Goal: Book appointment/travel/reservation

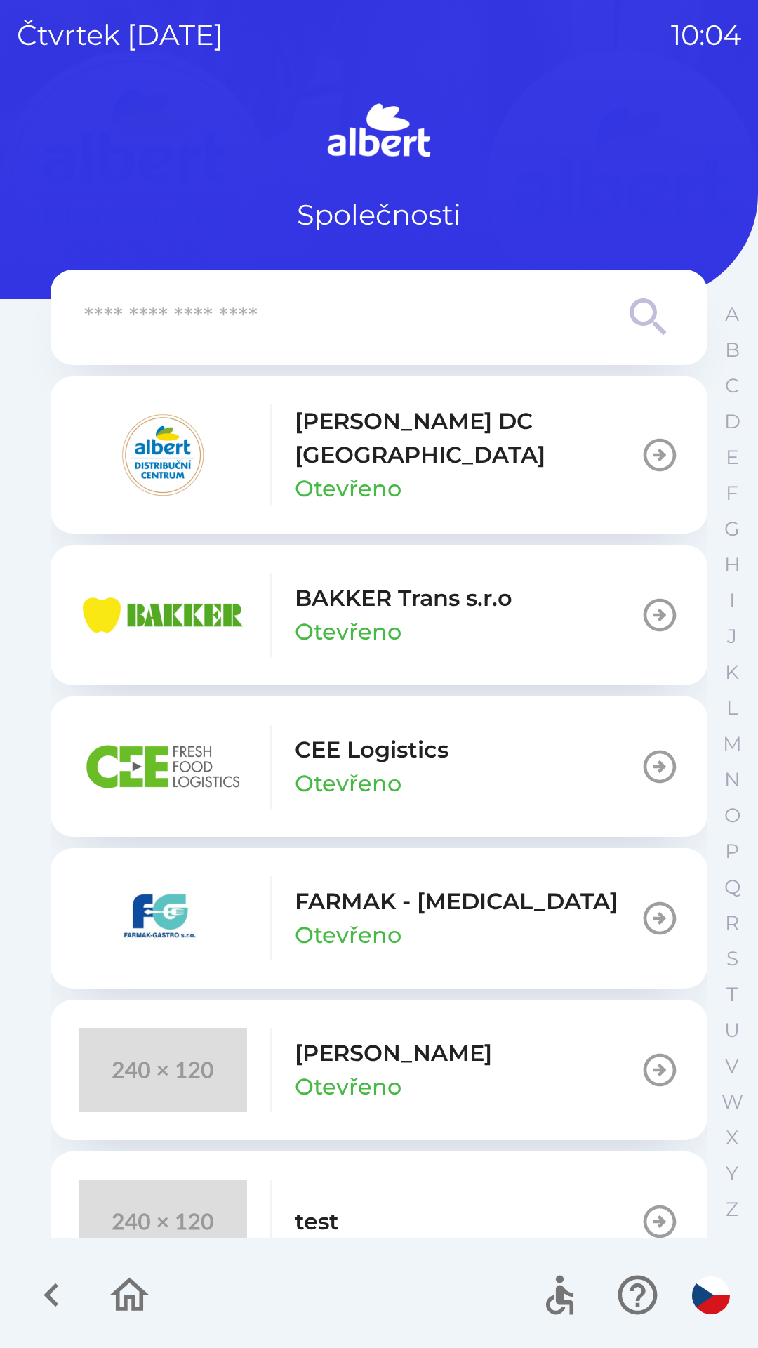
click at [355, 745] on p "CEE Logistics" at bounding box center [372, 750] width 154 height 34
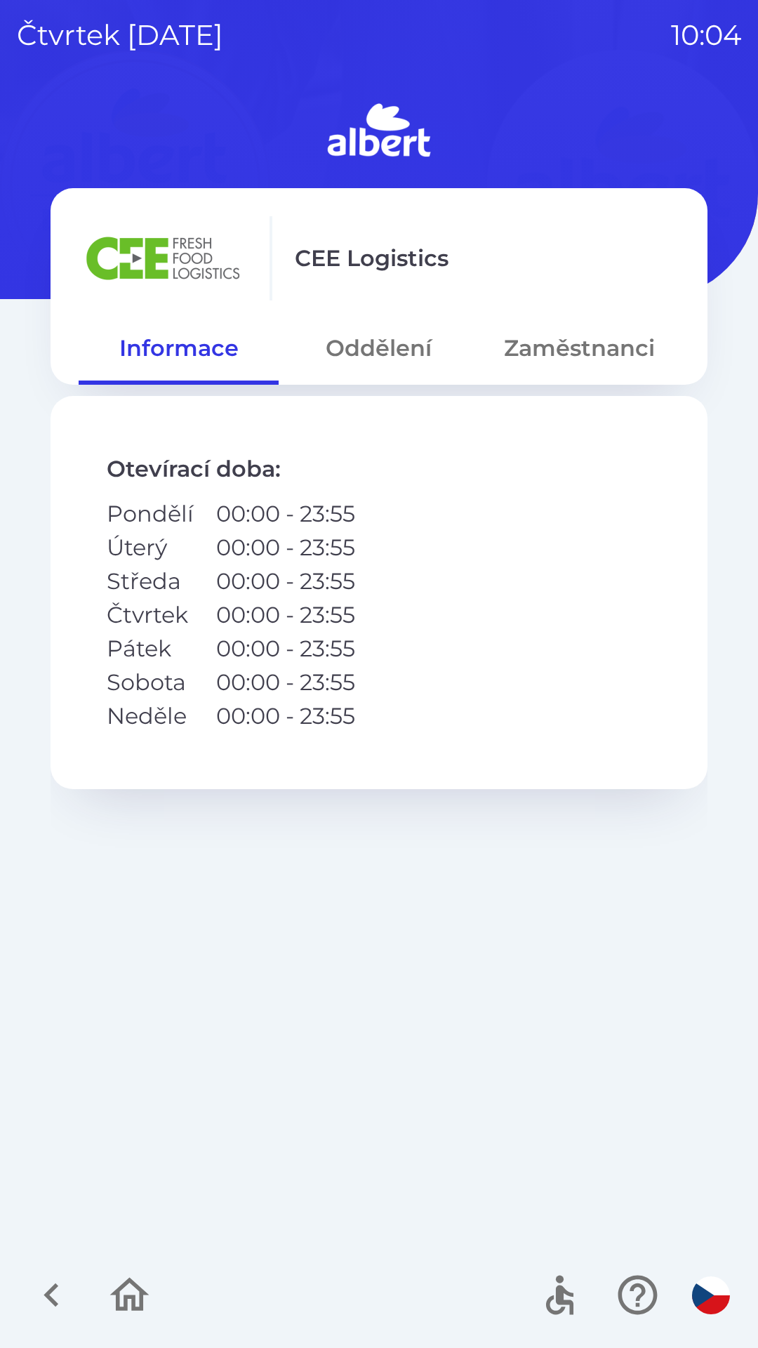
click at [375, 345] on button "Oddělení" at bounding box center [379, 348] width 200 height 51
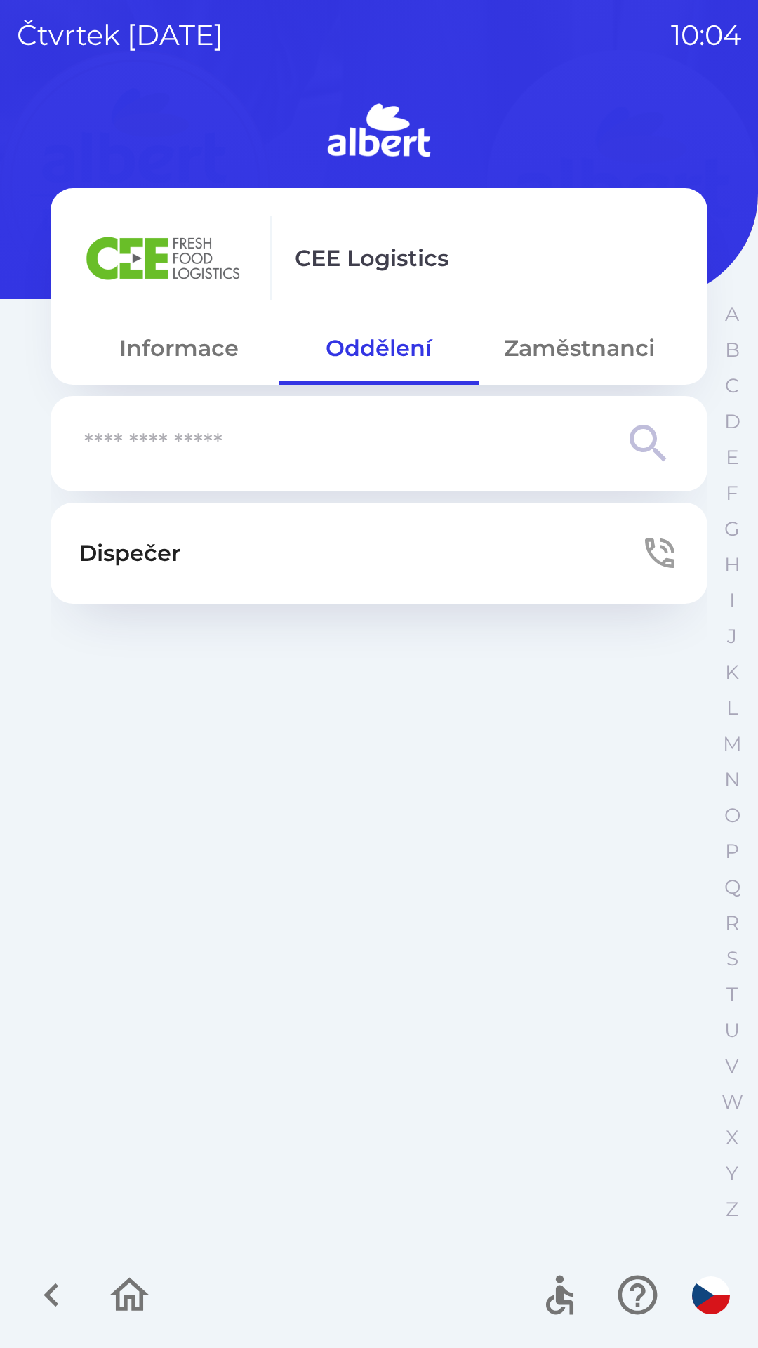
click at [270, 546] on button "Dispečer" at bounding box center [379, 553] width 657 height 101
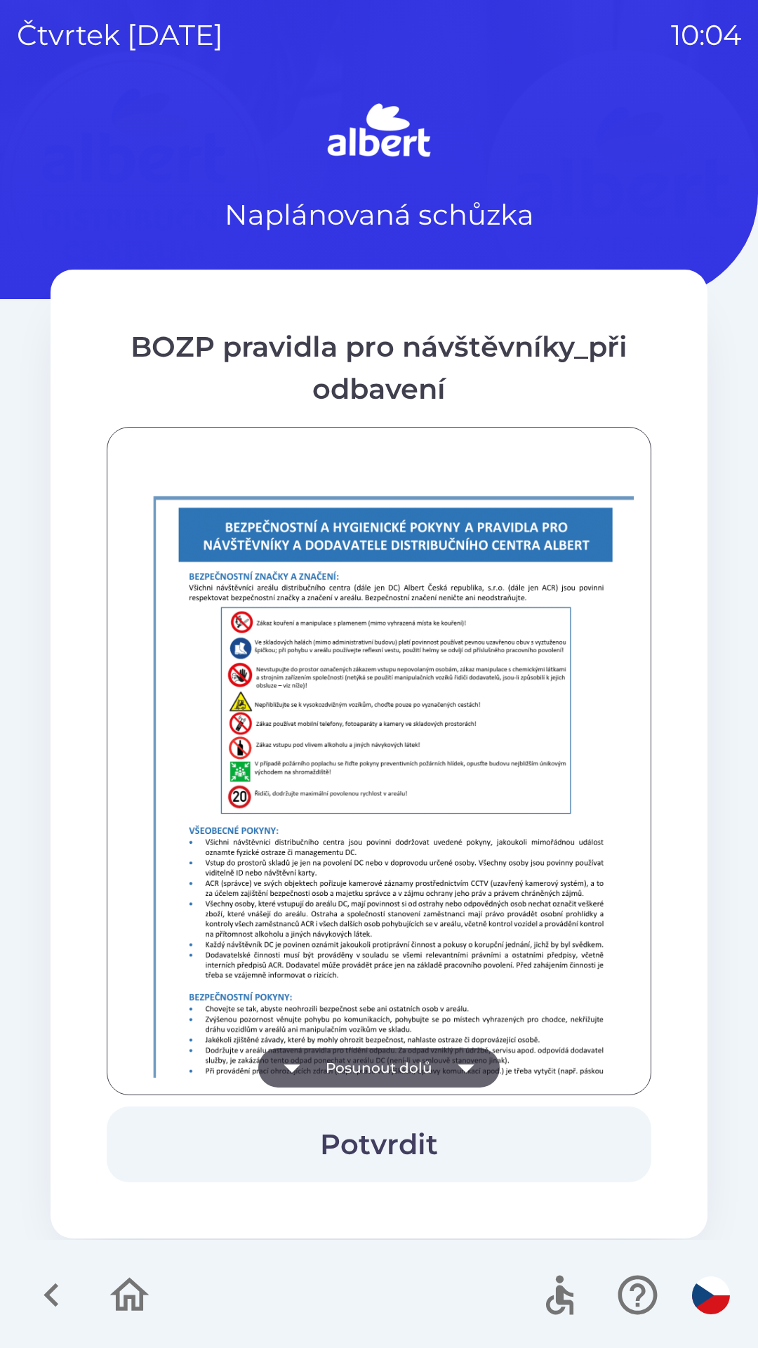
click at [367, 1053] on button "Posunout dolů" at bounding box center [379, 1067] width 242 height 39
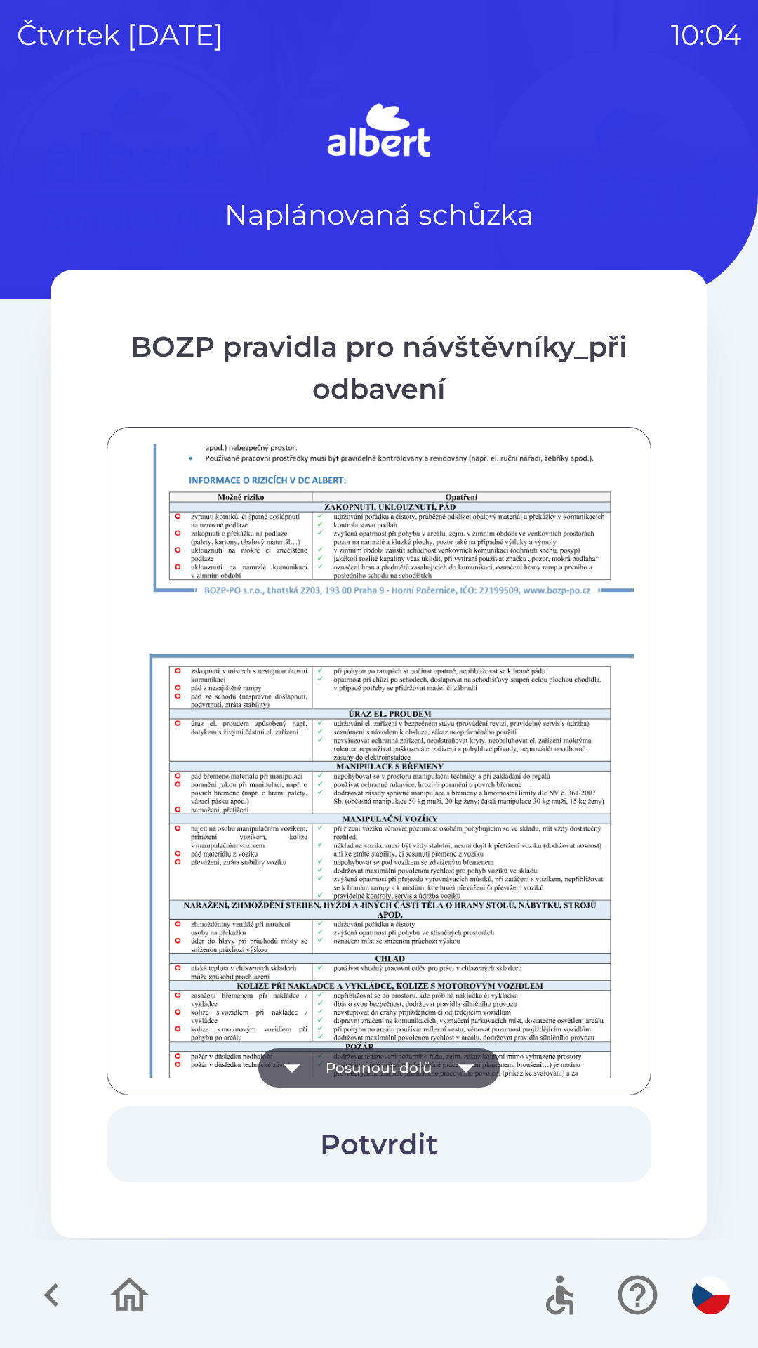
click at [374, 1074] on button "Posunout dolů" at bounding box center [379, 1067] width 242 height 39
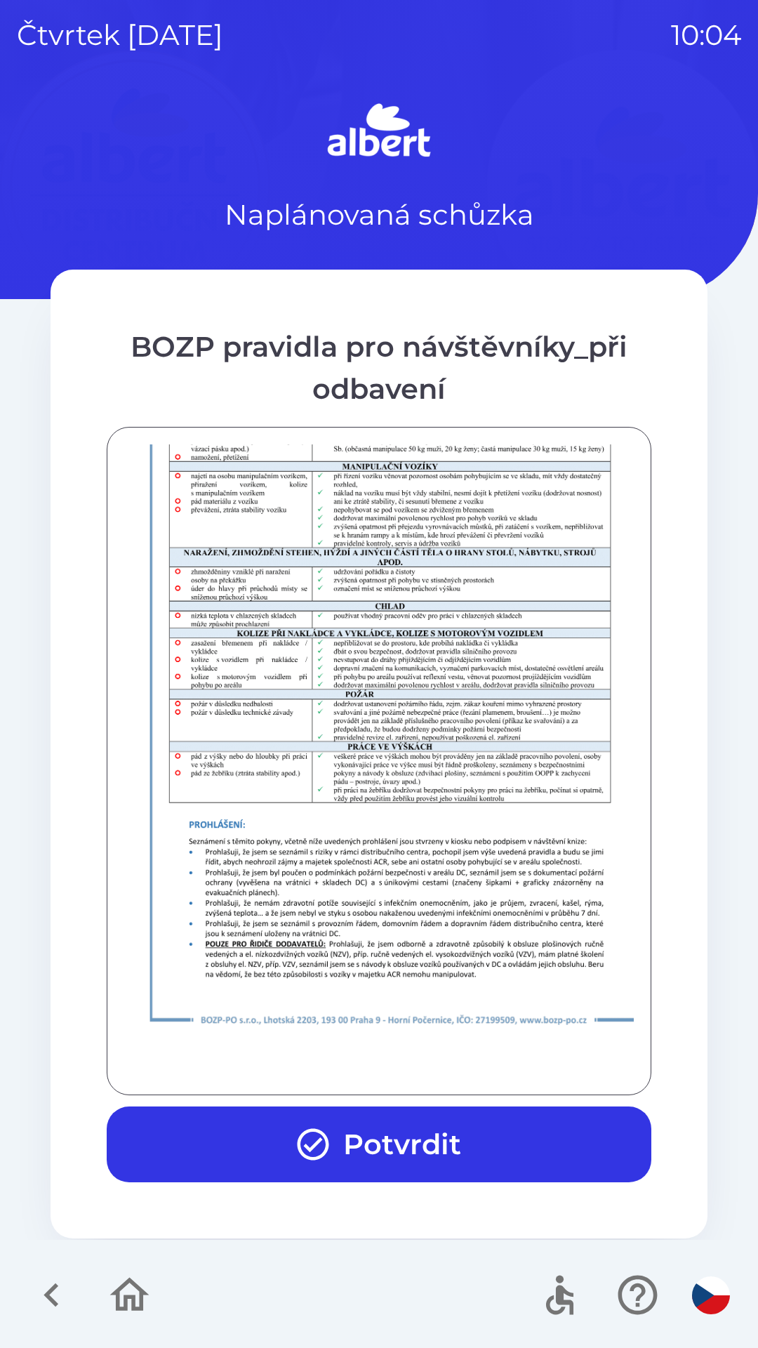
click at [370, 1117] on button "Potvrdit" at bounding box center [379, 1145] width 545 height 76
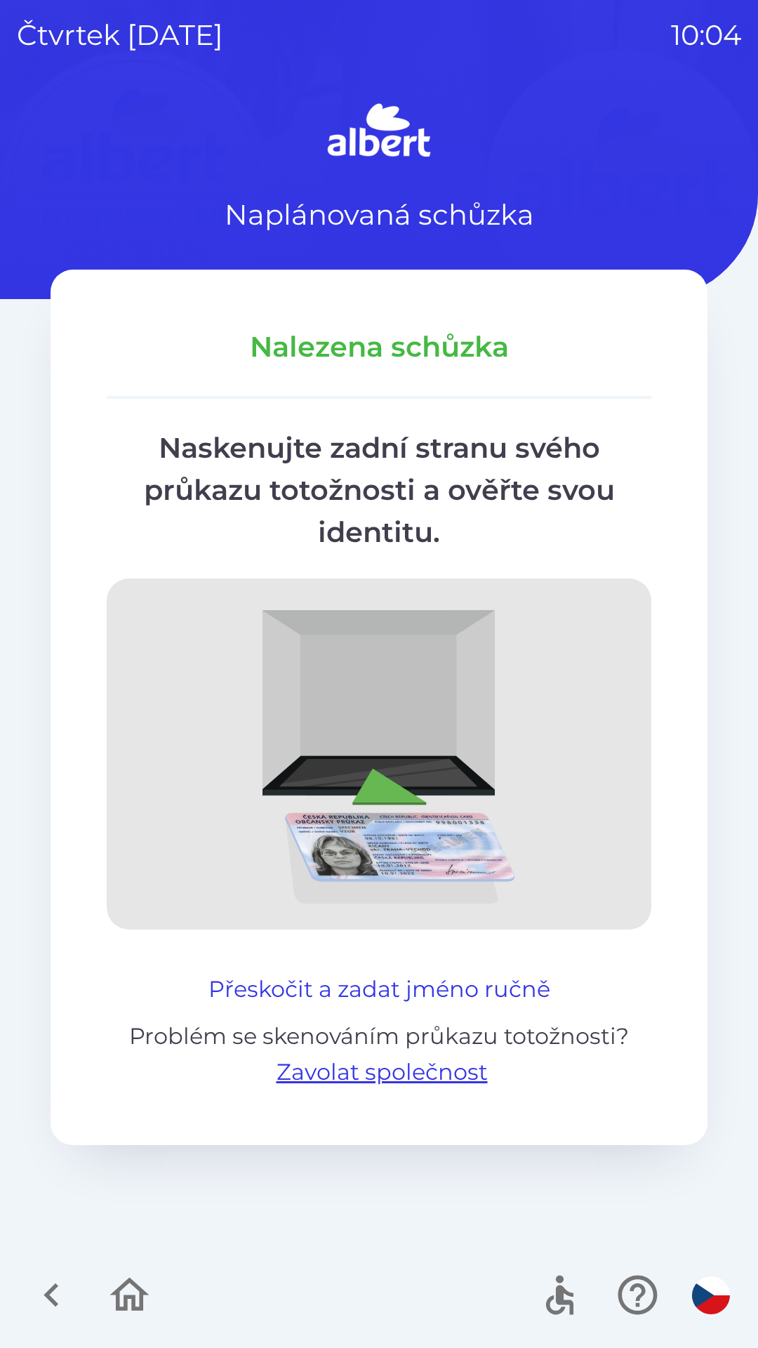
click at [353, 988] on button "Přeskočit a zadat jméno ručně" at bounding box center [379, 990] width 353 height 34
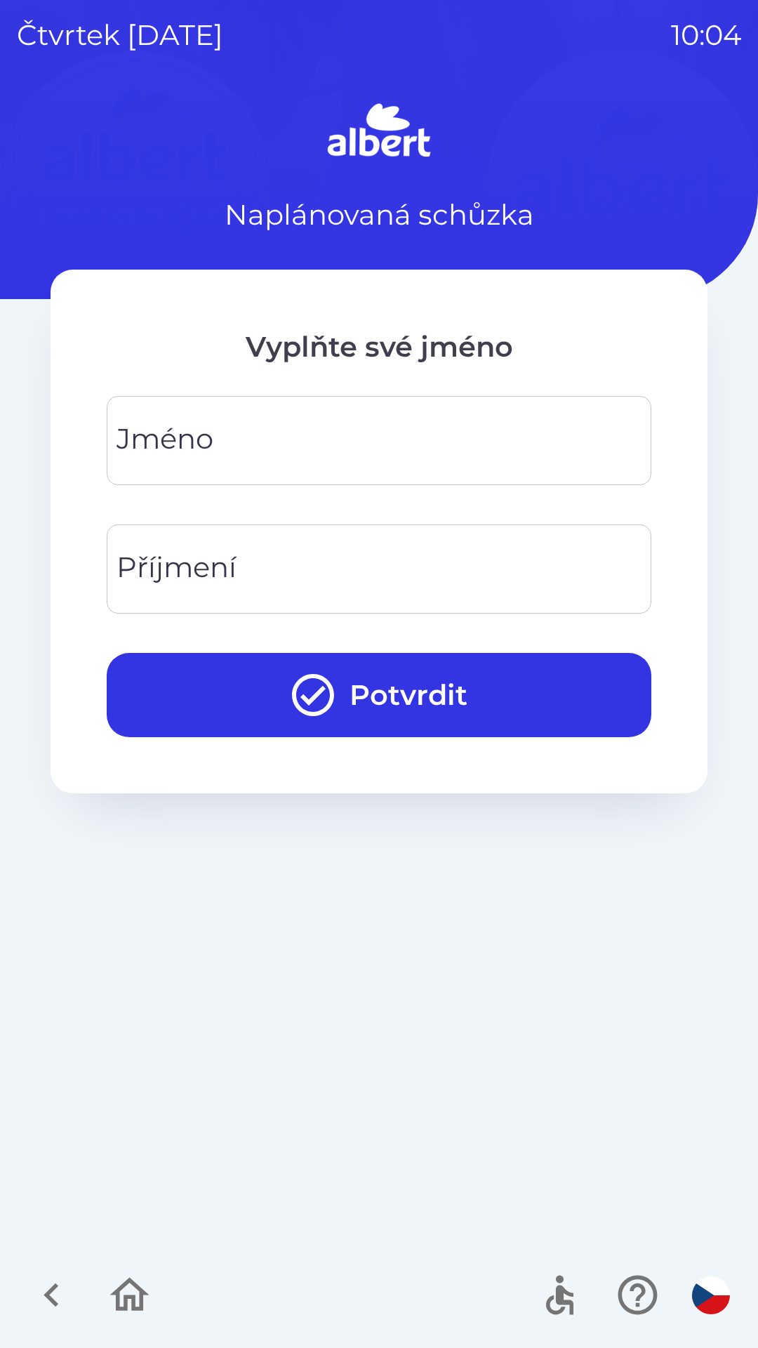
click at [273, 448] on input "Jméno" at bounding box center [379, 440] width 511 height 55
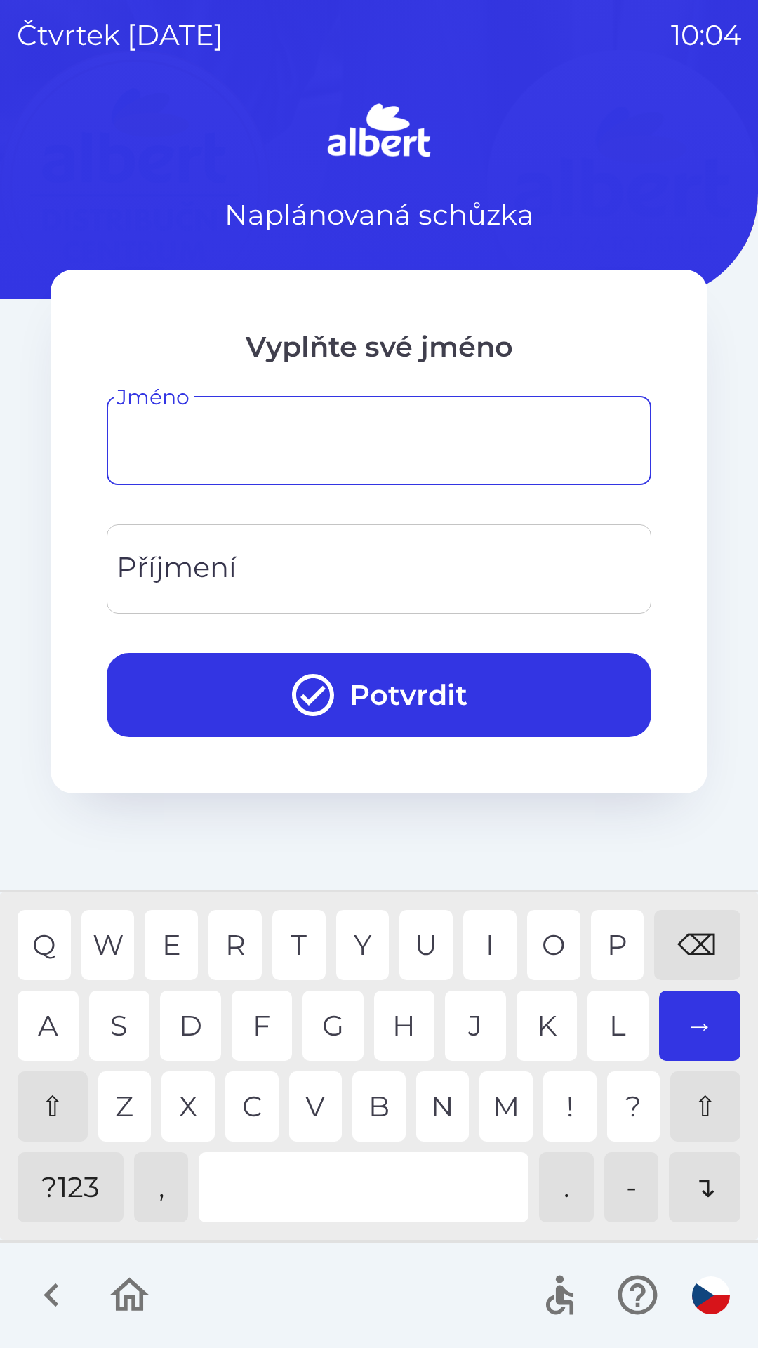
click at [32, 1088] on div "⇧" at bounding box center [53, 1107] width 70 height 70
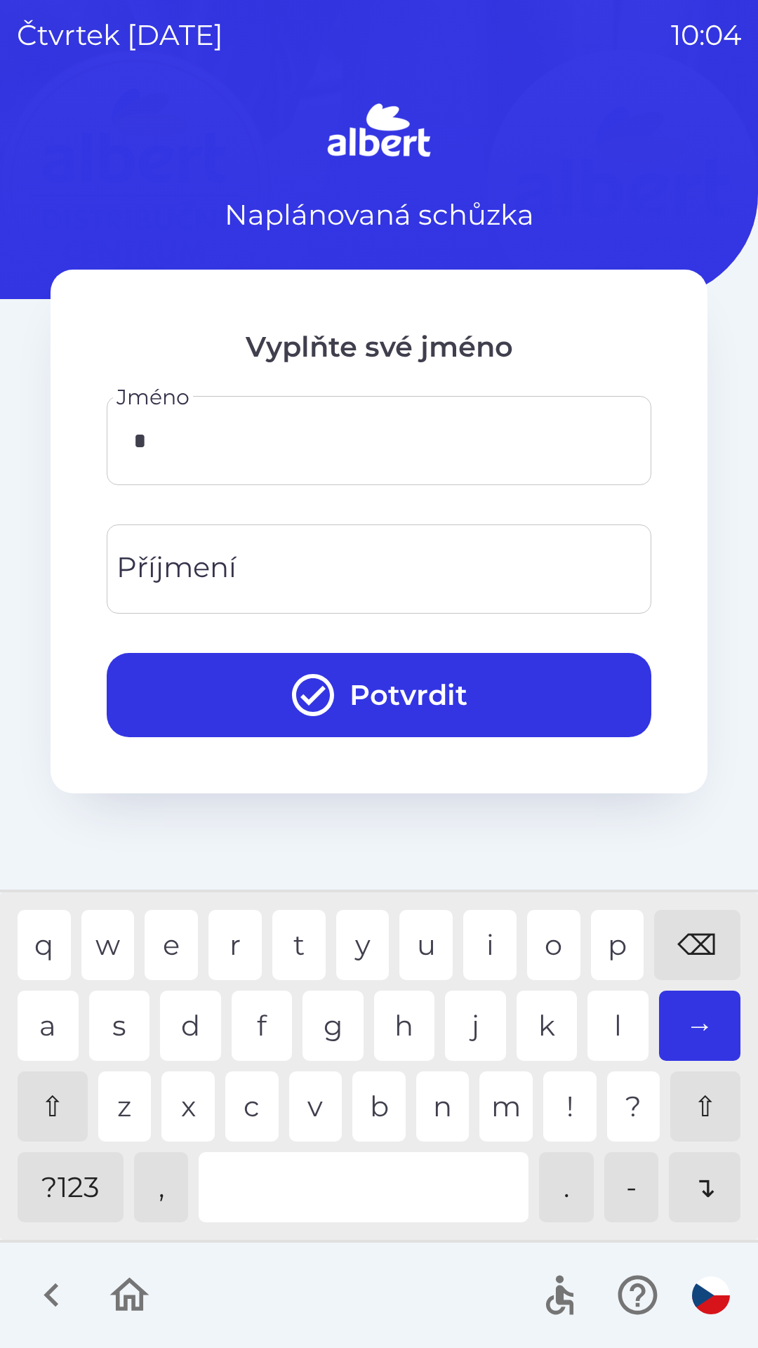
click at [46, 1105] on div "⇧" at bounding box center [53, 1107] width 70 height 70
click at [300, 945] on div "t" at bounding box center [298, 945] width 53 height 70
type input "****"
click at [283, 558] on input "Příjmení" at bounding box center [379, 568] width 511 height 55
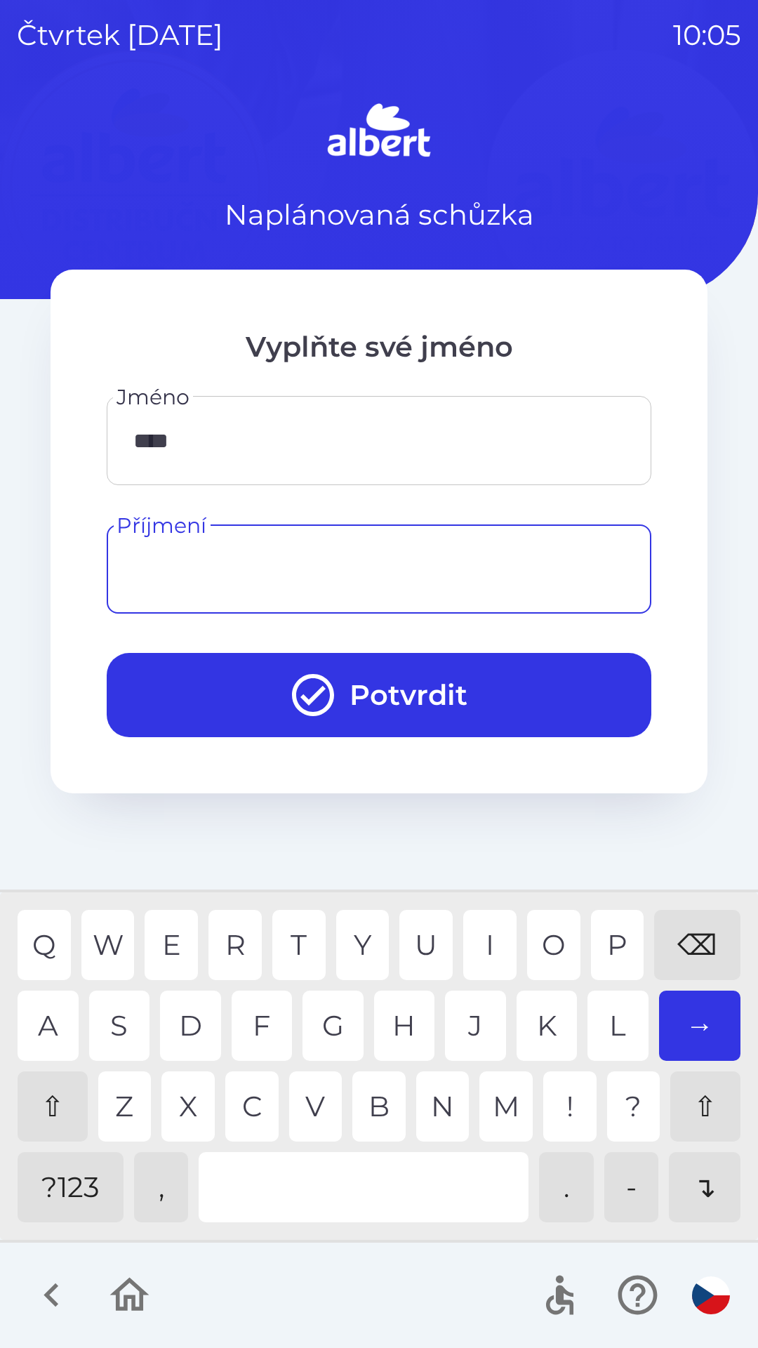
click at [51, 1104] on div "⇧" at bounding box center [53, 1107] width 70 height 70
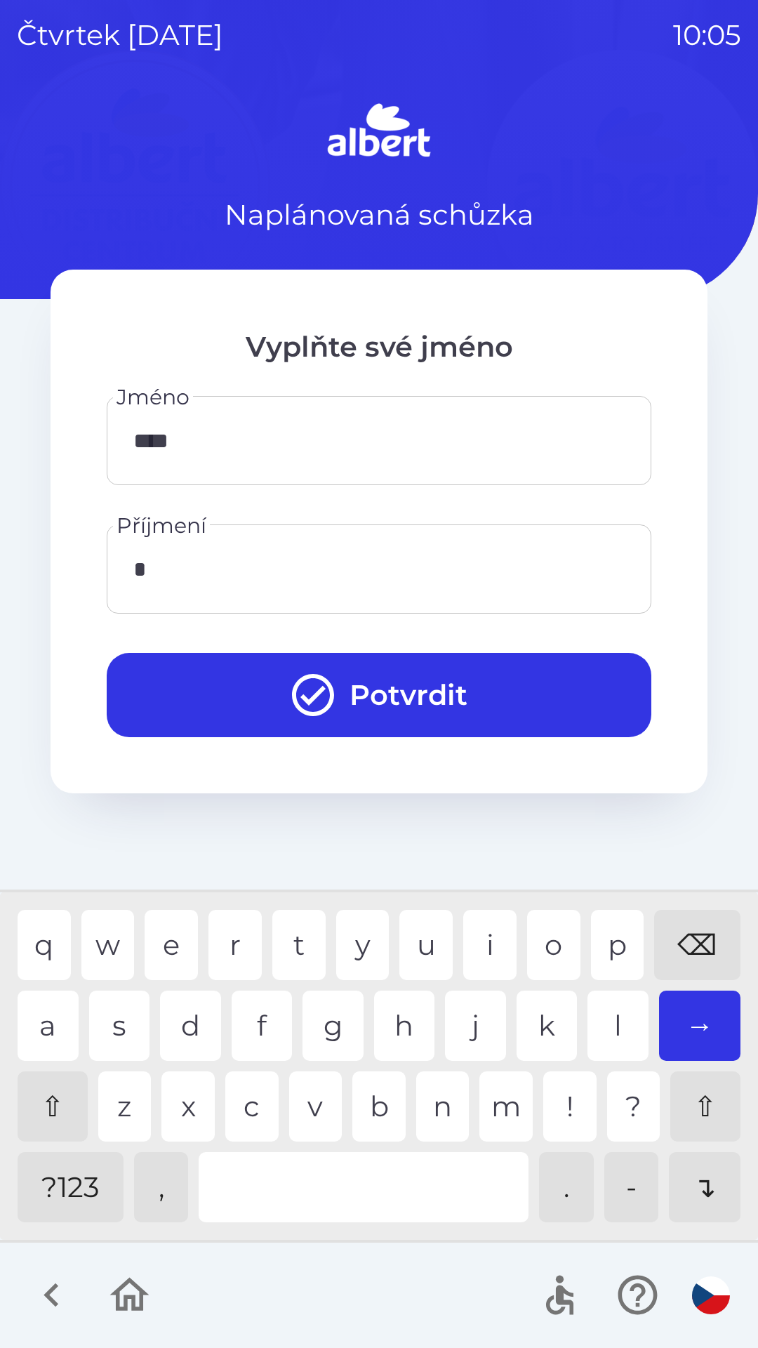
click at [51, 1098] on div "⇧" at bounding box center [53, 1107] width 70 height 70
click at [355, 931] on div "y" at bounding box center [362, 945] width 53 height 70
click at [236, 942] on div "r" at bounding box center [235, 945] width 53 height 70
click at [539, 946] on div "o" at bounding box center [553, 945] width 53 height 70
click at [415, 930] on div "u" at bounding box center [426, 945] width 53 height 70
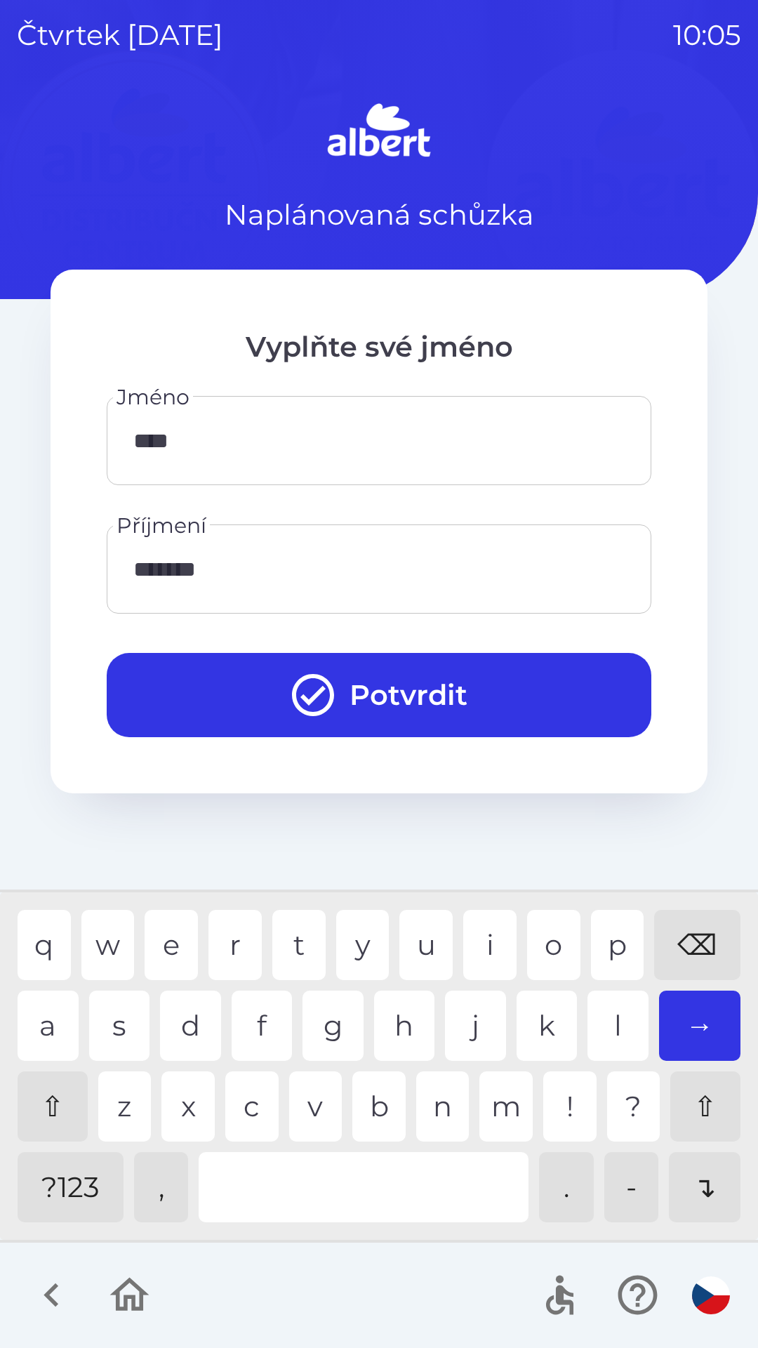
click at [44, 1014] on div "a" at bounding box center [48, 1026] width 61 height 70
type input "********"
click at [473, 688] on button "Potvrdit" at bounding box center [379, 695] width 545 height 84
